Goal: Task Accomplishment & Management: Use online tool/utility

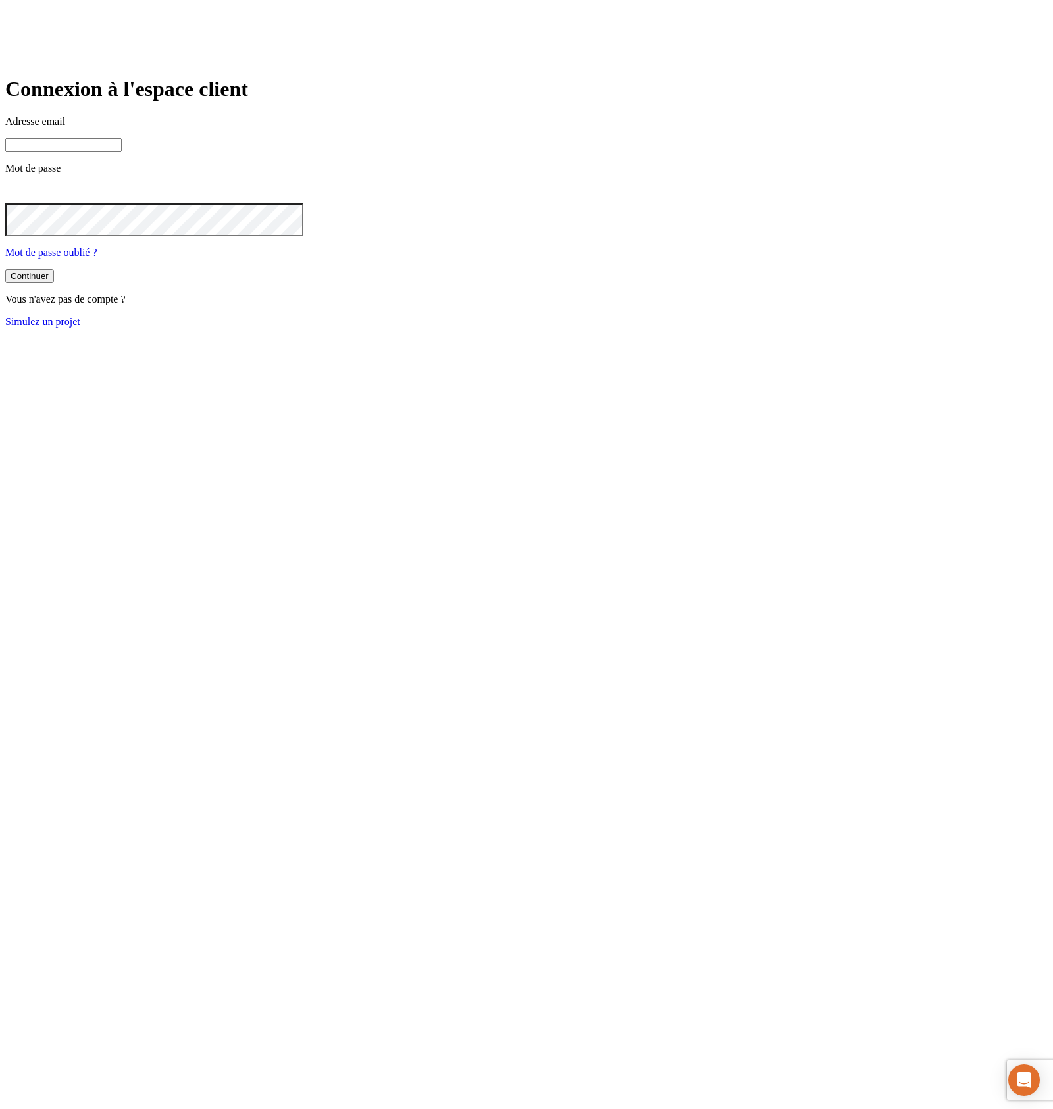
click at [122, 152] on input at bounding box center [63, 145] width 116 height 14
type input "j"
paste input "[DOMAIN_NAME][PERSON_NAME][EMAIL_ADDRESS][DOMAIN_NAME]"
type input "[PERSON_NAME][DOMAIN_NAME][EMAIL_ADDRESS][DOMAIN_NAME]"
click at [5, 270] on button "Continuer" at bounding box center [29, 277] width 49 height 14
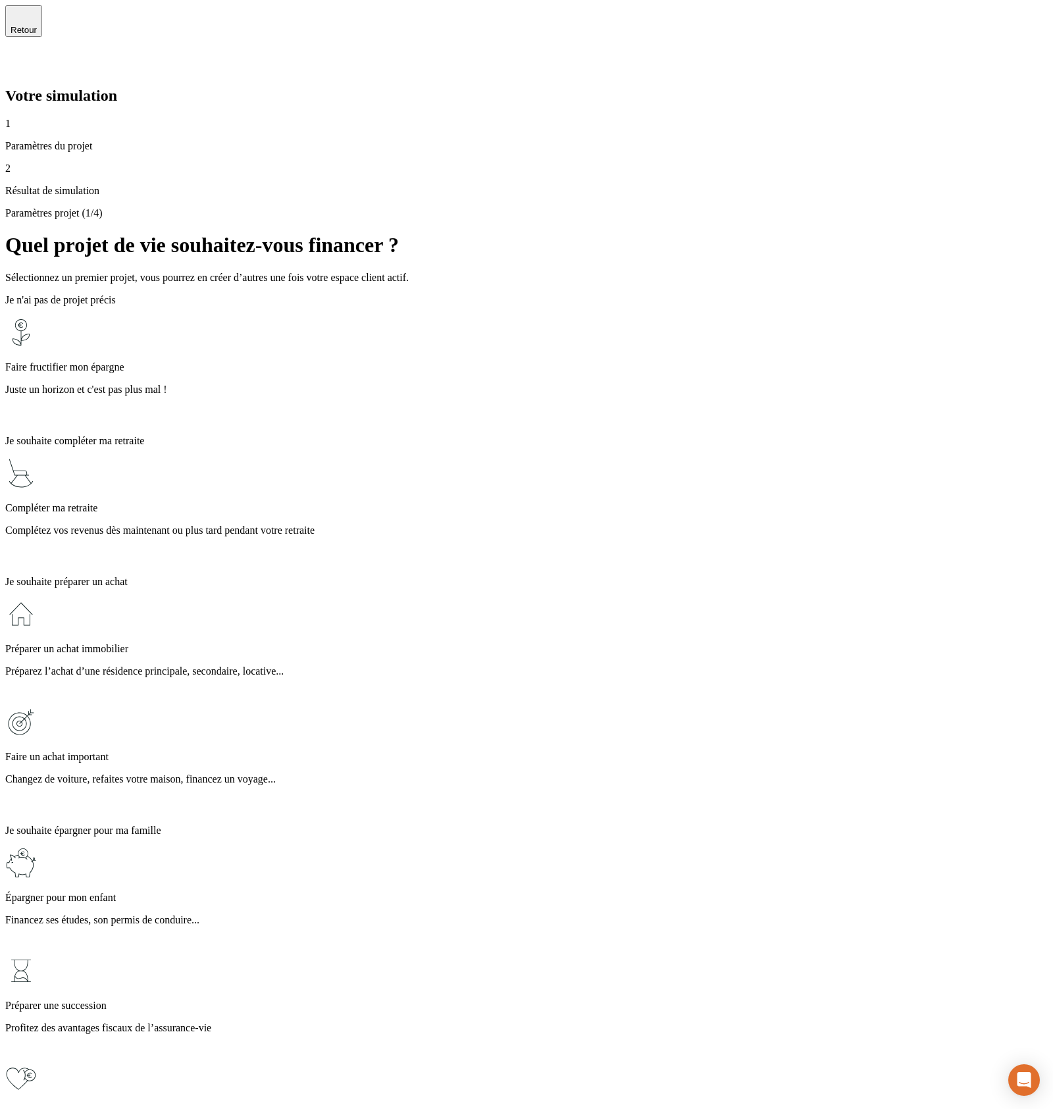
click at [517, 384] on p "Juste un horizon et c'est pas plus mal !" at bounding box center [526, 390] width 1042 height 12
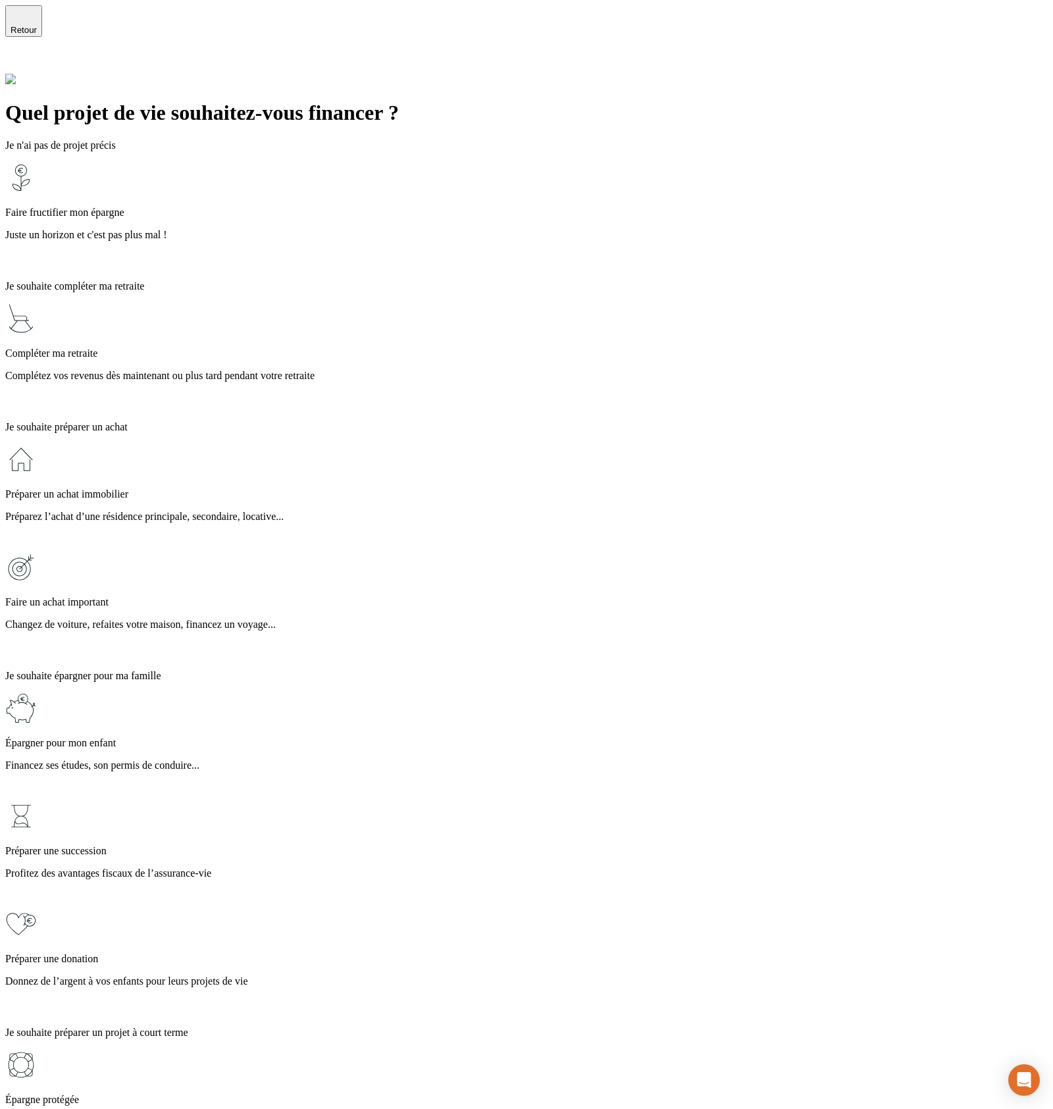
click at [506, 511] on p "Préparez l’achat d’une résidence principale, secondaire, locative..." at bounding box center [526, 517] width 1042 height 12
